Goal: Check status: Check status

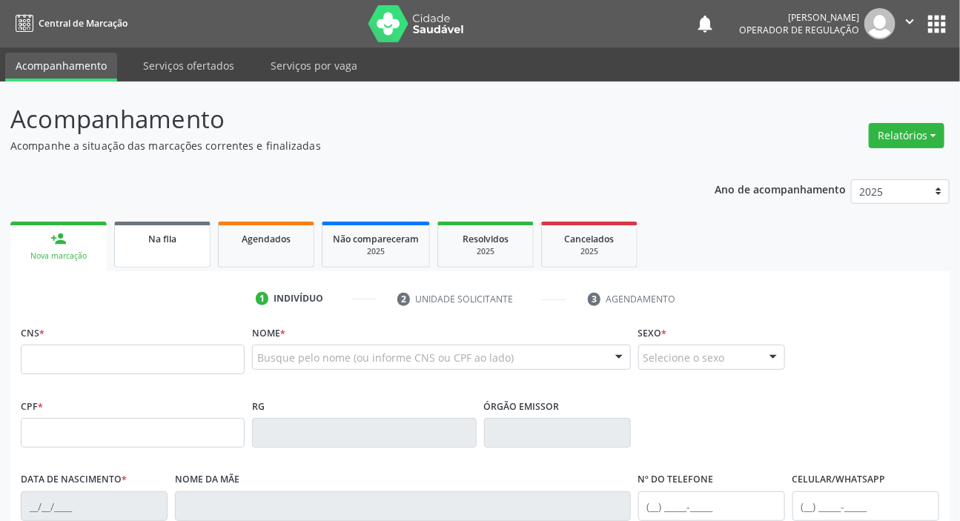
click at [162, 245] on div "Na fila" at bounding box center [162, 239] width 74 height 16
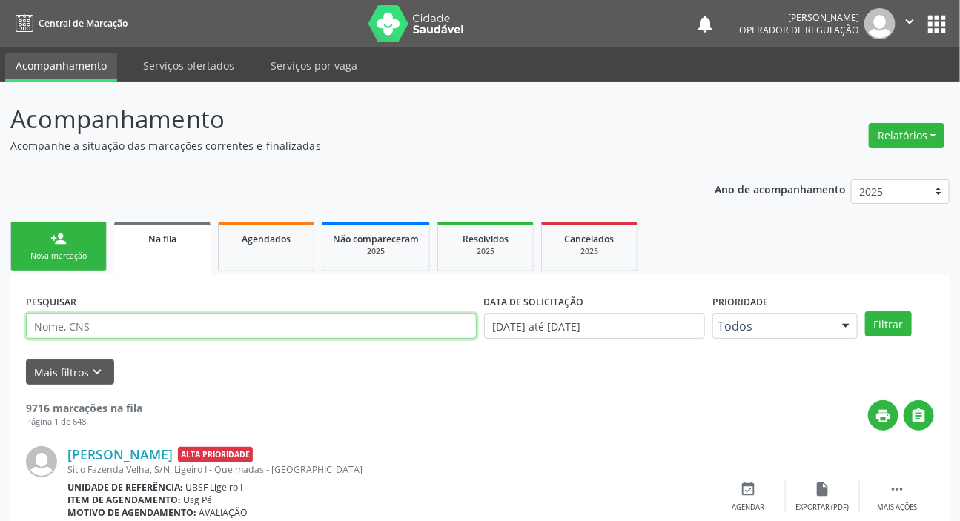
click at [224, 328] on input "text" at bounding box center [251, 326] width 451 height 25
paste input "703 0048 2567 1879"
type input "703 0048 2567 1879"
click at [865, 311] on button "Filtrar" at bounding box center [888, 323] width 47 height 25
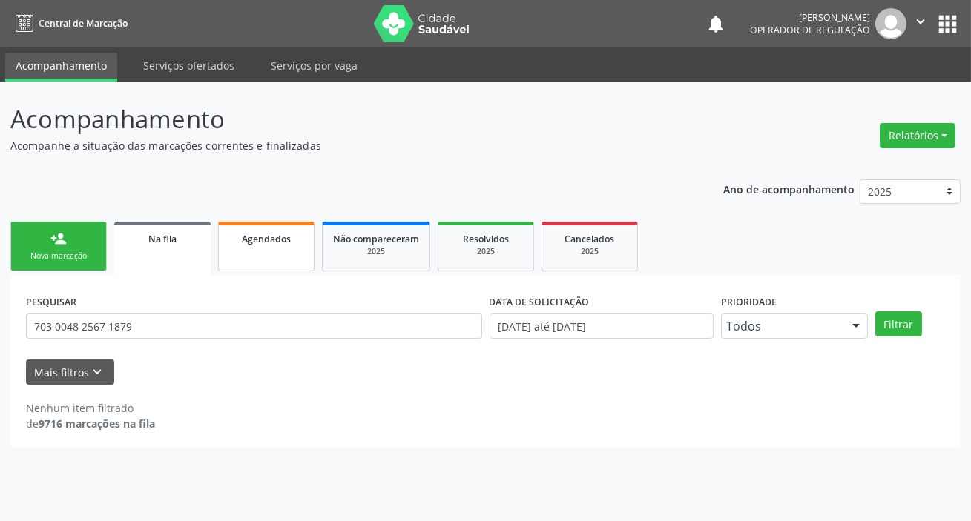
click at [260, 247] on link "Agendados" at bounding box center [266, 247] width 96 height 50
select select "8"
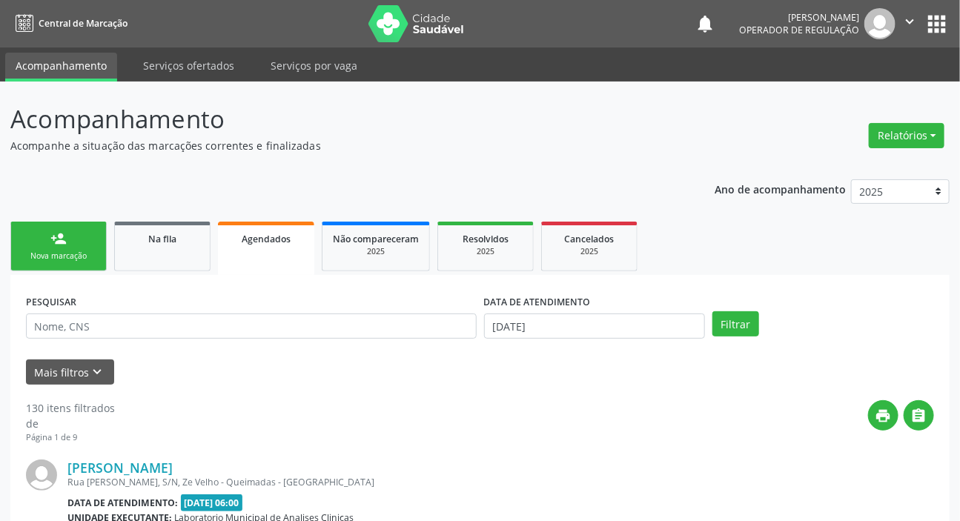
click at [245, 340] on div "PESQUISAR" at bounding box center [251, 320] width 458 height 58
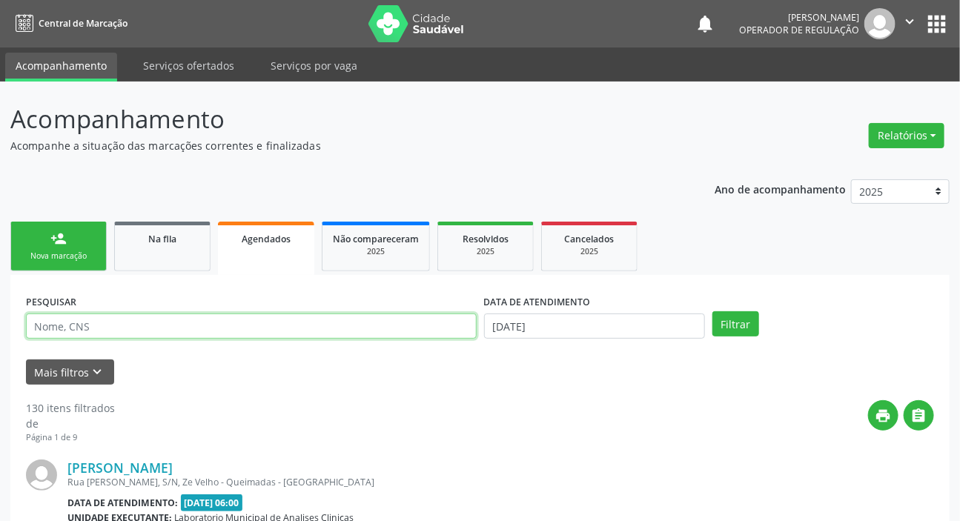
click at [250, 329] on input "text" at bounding box center [251, 326] width 451 height 25
paste input "703 0048 2567 1879"
type input "703 0048 2567 1879"
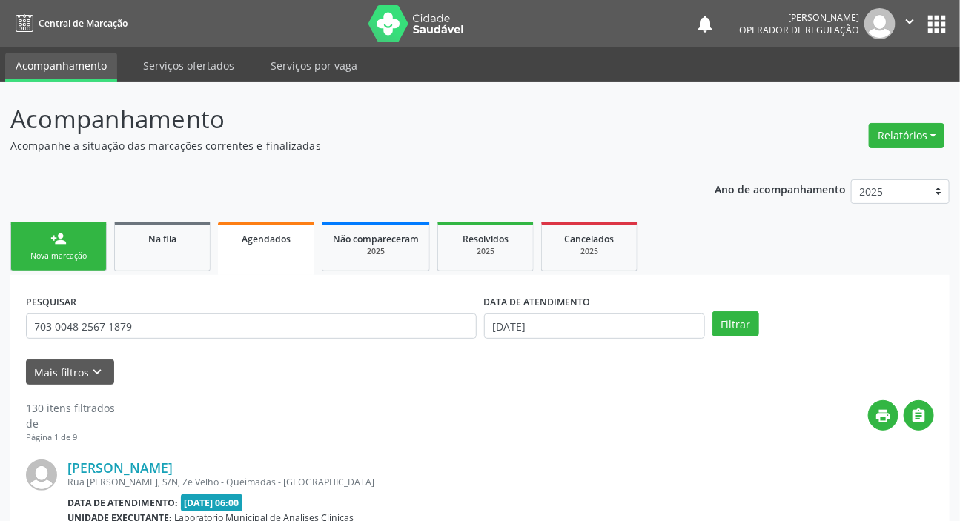
click at [535, 311] on label "DATA DE ATENDIMENTO" at bounding box center [537, 302] width 107 height 23
click at [532, 321] on input "[DATE]" at bounding box center [595, 326] width 222 height 25
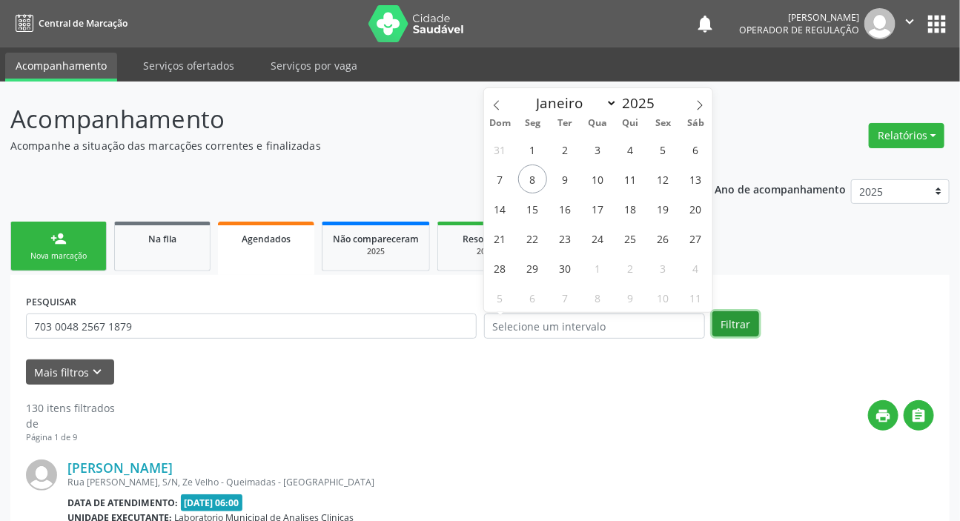
click at [746, 321] on button "Filtrar" at bounding box center [736, 323] width 47 height 25
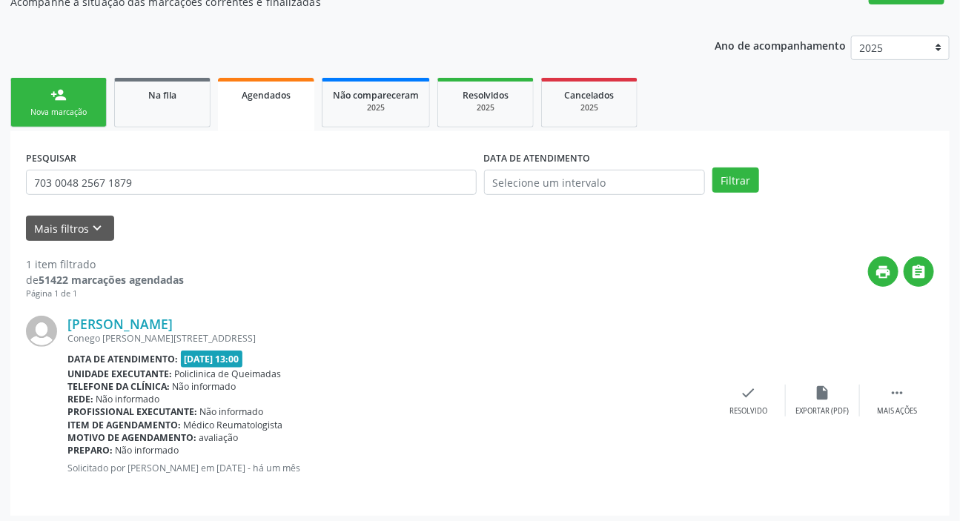
scroll to position [148, 0]
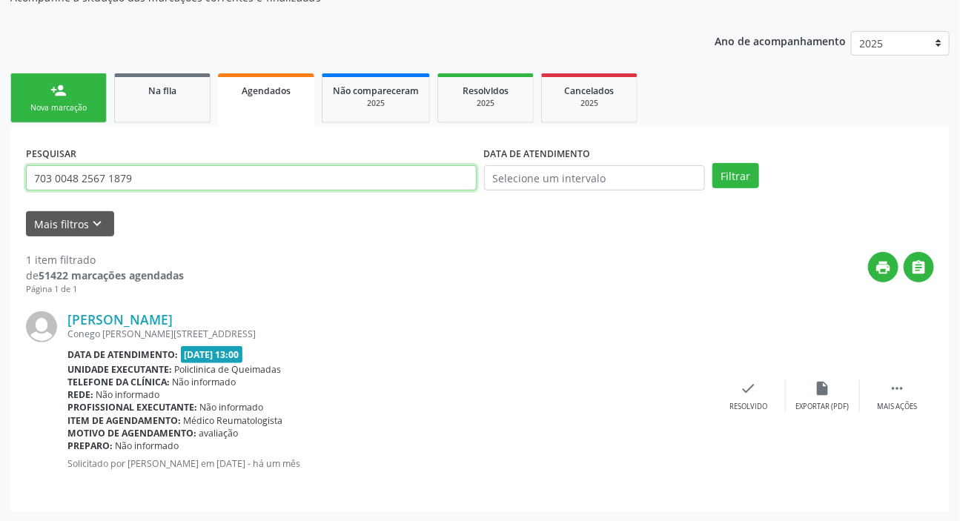
click at [149, 188] on input "703 0048 2567 1879" at bounding box center [251, 177] width 451 height 25
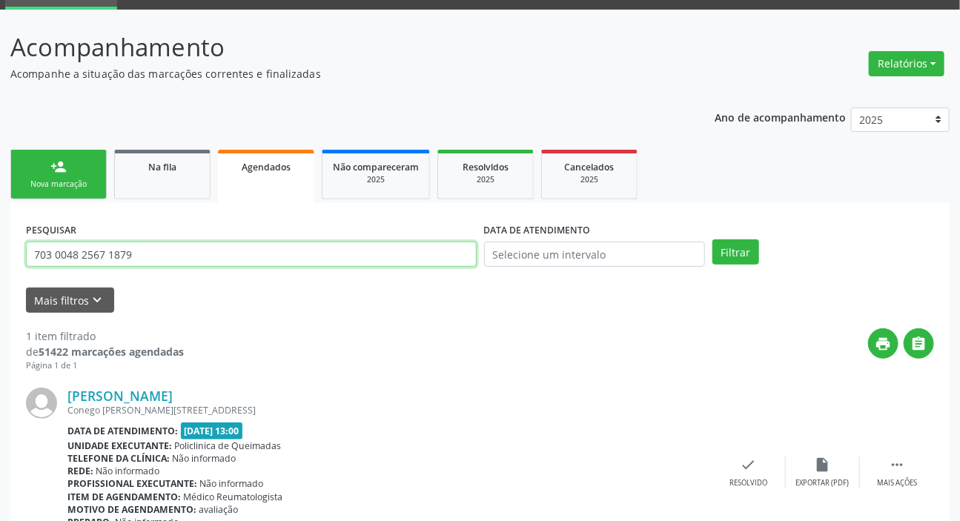
scroll to position [0, 0]
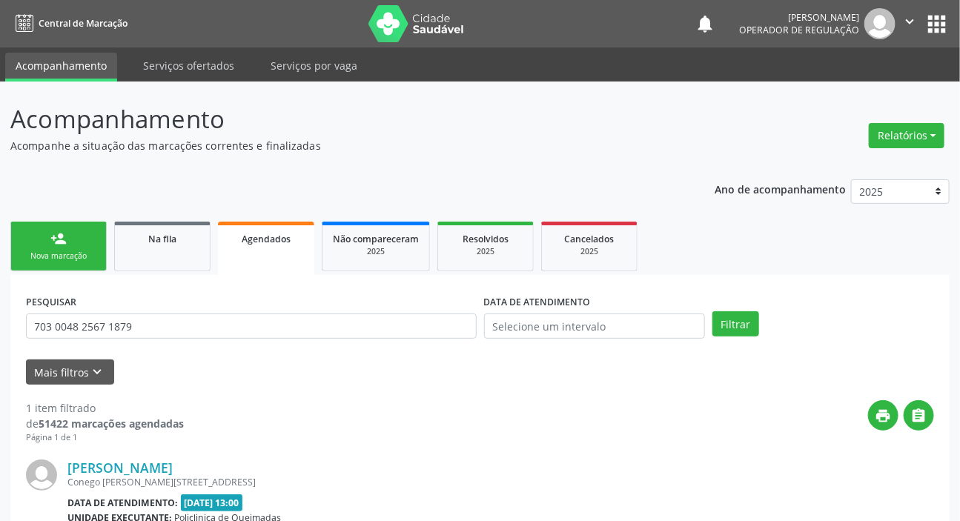
click at [934, 21] on button "apps" at bounding box center [937, 24] width 26 height 26
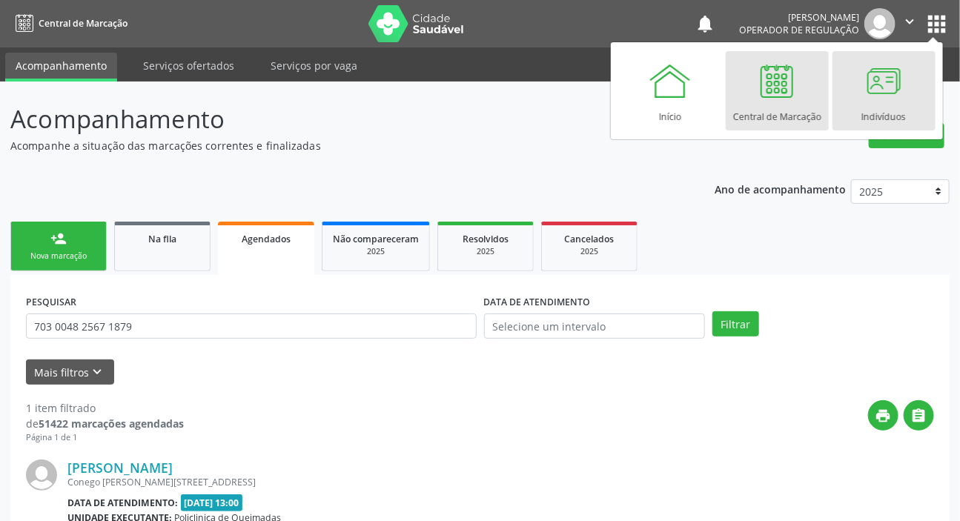
click at [897, 88] on div at bounding box center [884, 81] width 44 height 44
